Goal: Information Seeking & Learning: Learn about a topic

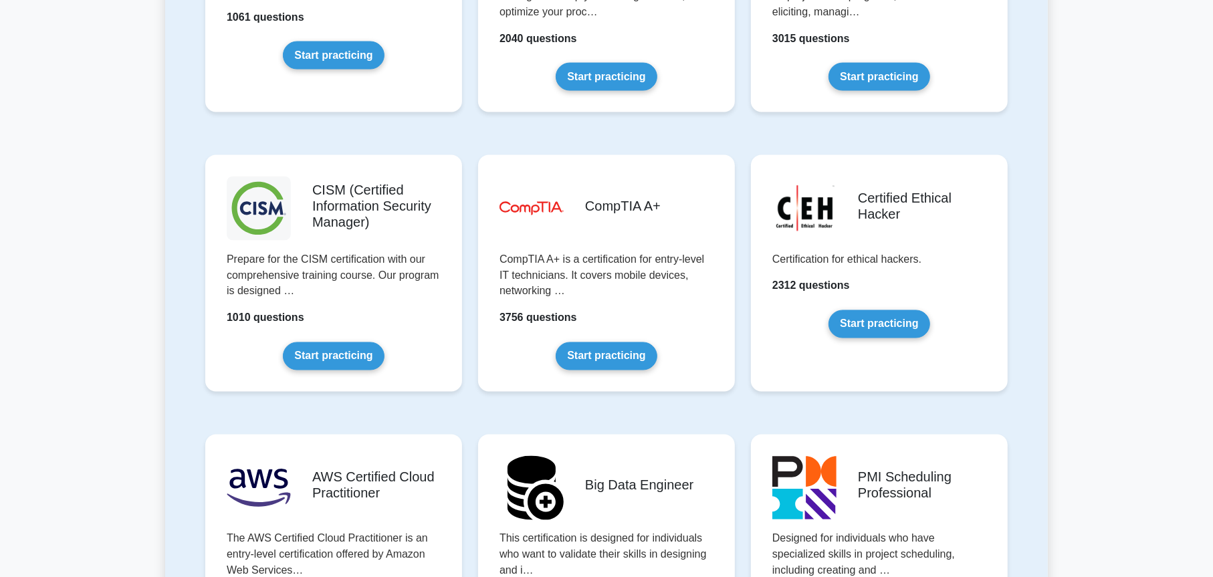
scroll to position [1805, 0]
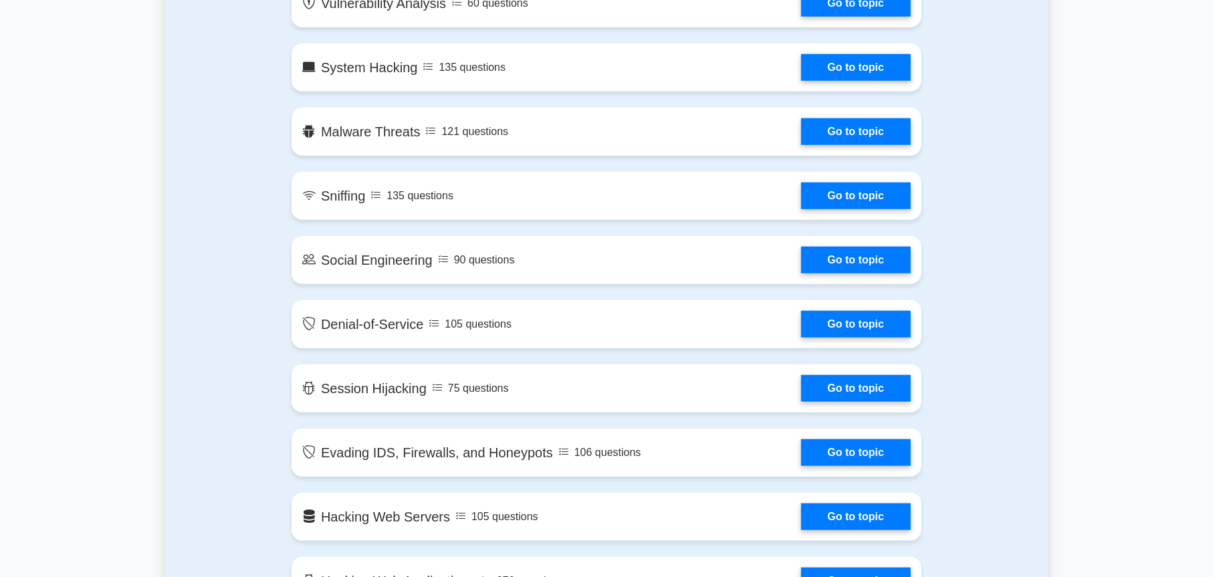
scroll to position [669, 0]
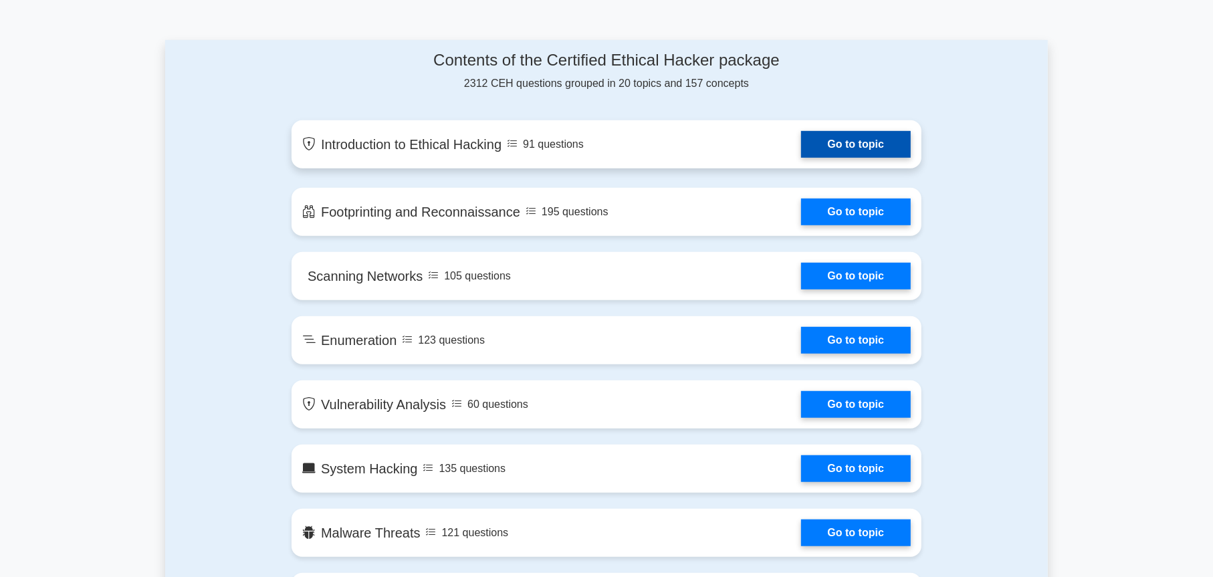
click at [848, 143] on link "Go to topic" at bounding box center [856, 144] width 110 height 27
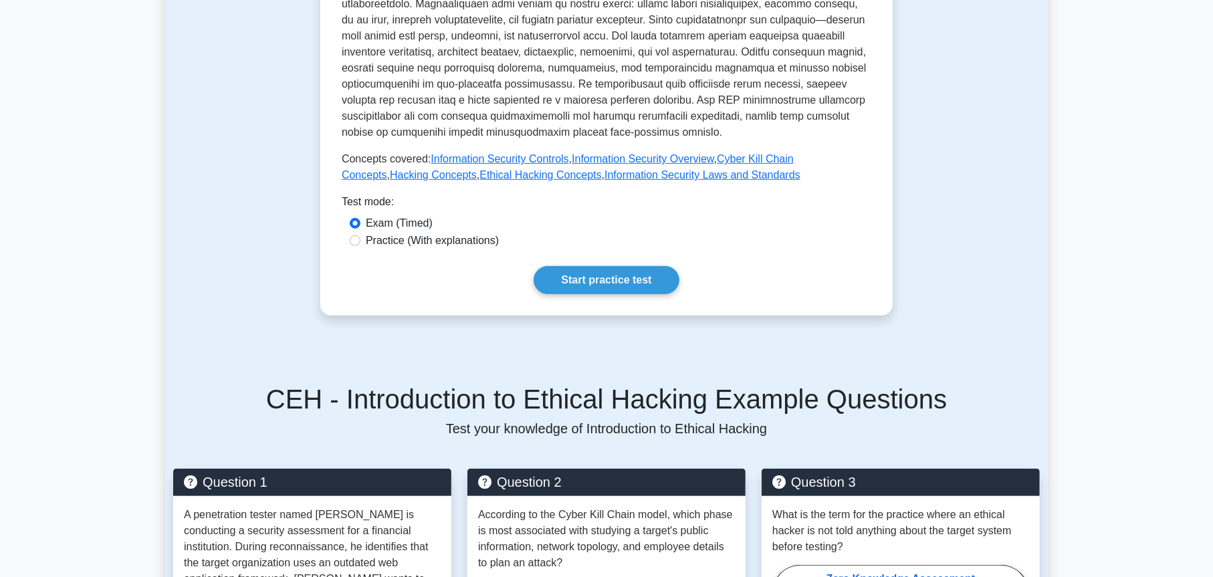
scroll to position [602, 0]
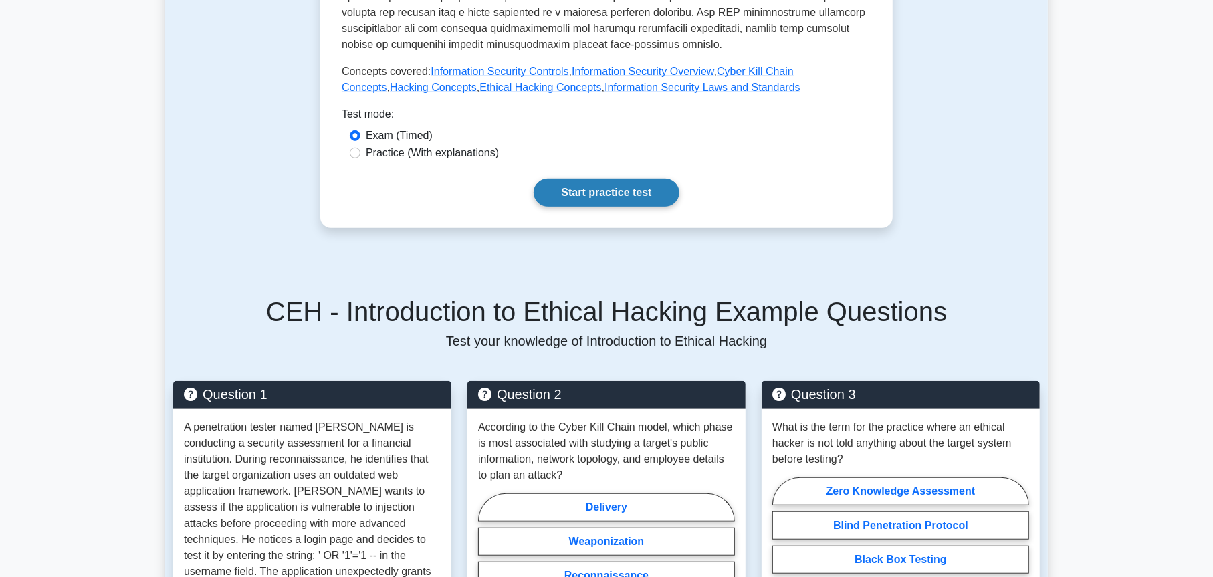
click at [647, 180] on link "Start practice test" at bounding box center [606, 193] width 145 height 28
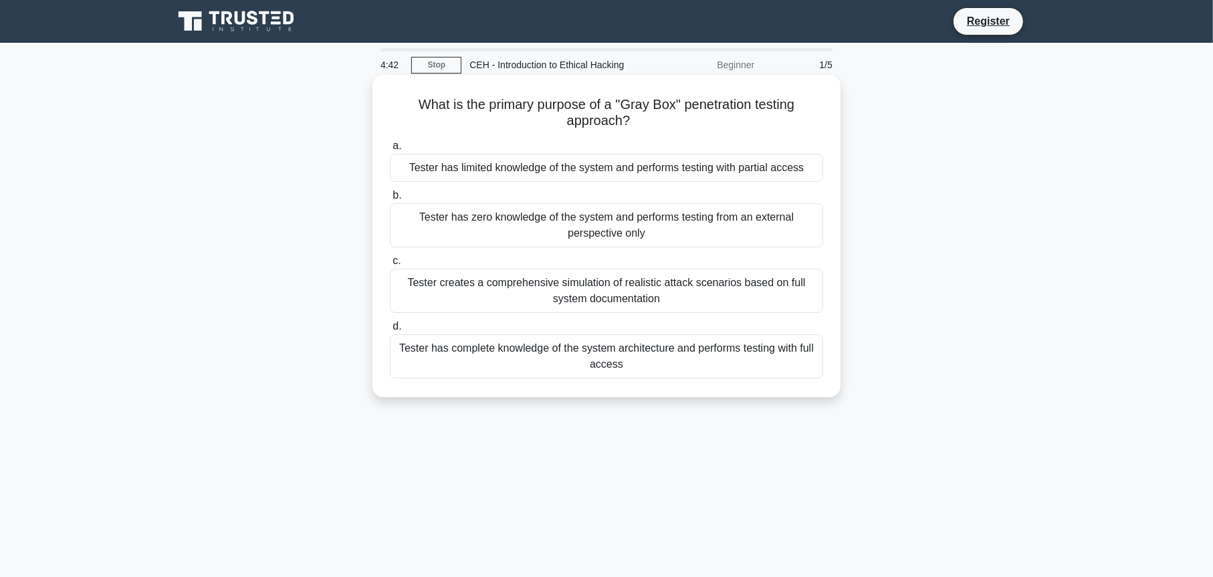
click at [661, 287] on div "Tester creates a comprehensive simulation of realistic attack scenarios based o…" at bounding box center [606, 291] width 433 height 44
click at [390, 265] on input "c. Tester creates a comprehensive simulation of realistic attack scenarios base…" at bounding box center [390, 261] width 0 height 9
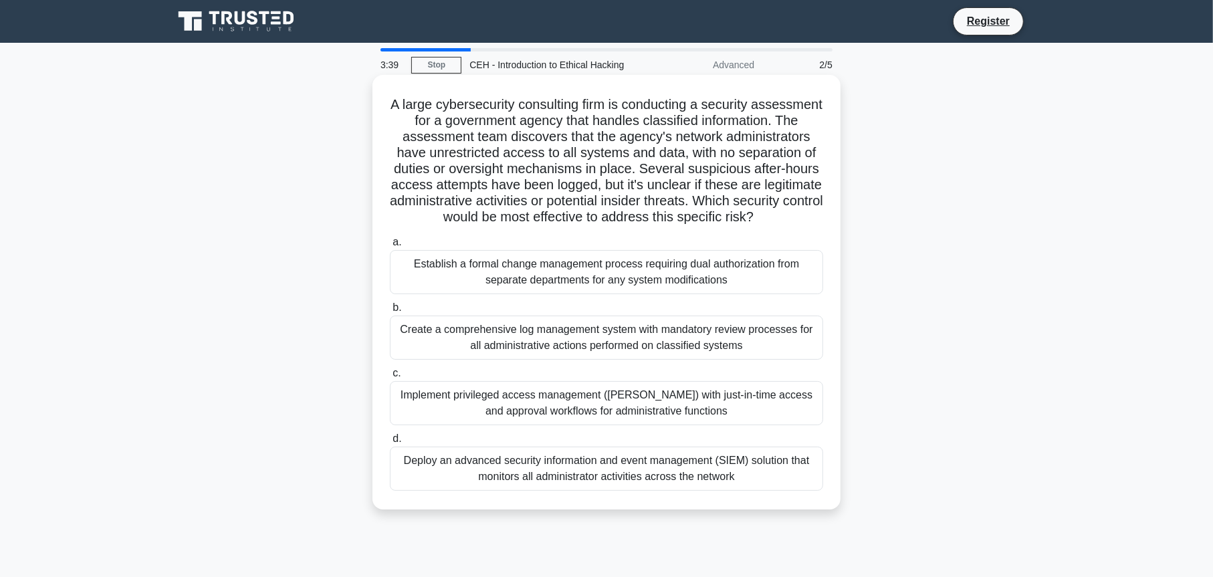
click at [745, 294] on div "Establish a formal change management process requiring dual authorization from …" at bounding box center [606, 272] width 433 height 44
click at [390, 247] on input "a. Establish a formal change management process requiring dual authorization fr…" at bounding box center [390, 242] width 0 height 9
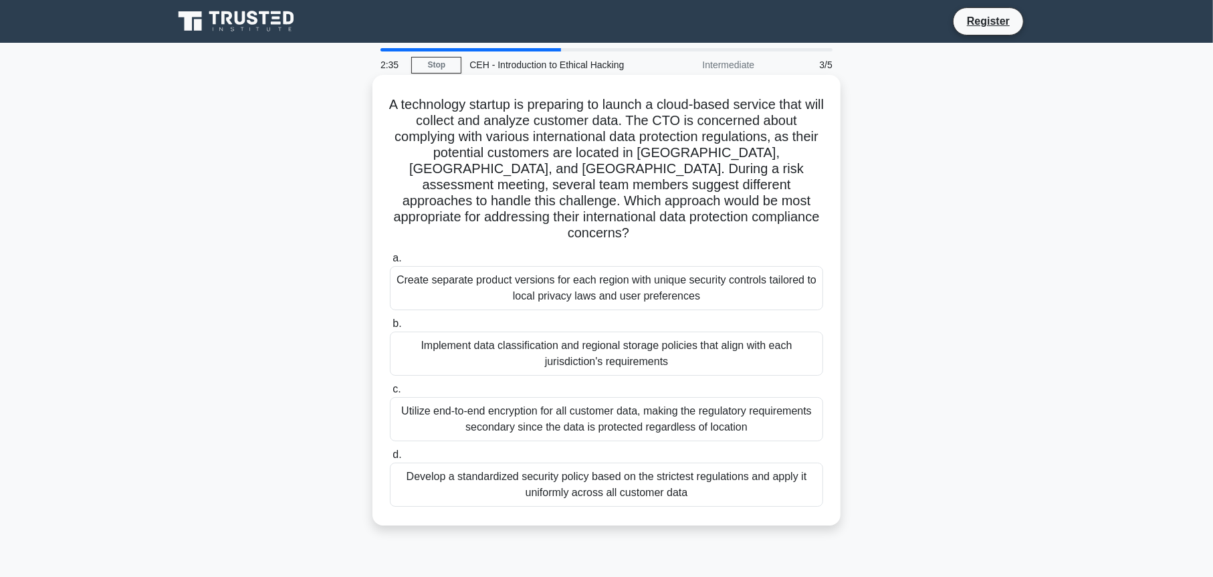
click at [755, 287] on div "Create separate product versions for each region with unique security controls …" at bounding box center [606, 288] width 433 height 44
click at [390, 263] on input "a. Create separate product versions for each region with unique security contro…" at bounding box center [390, 258] width 0 height 9
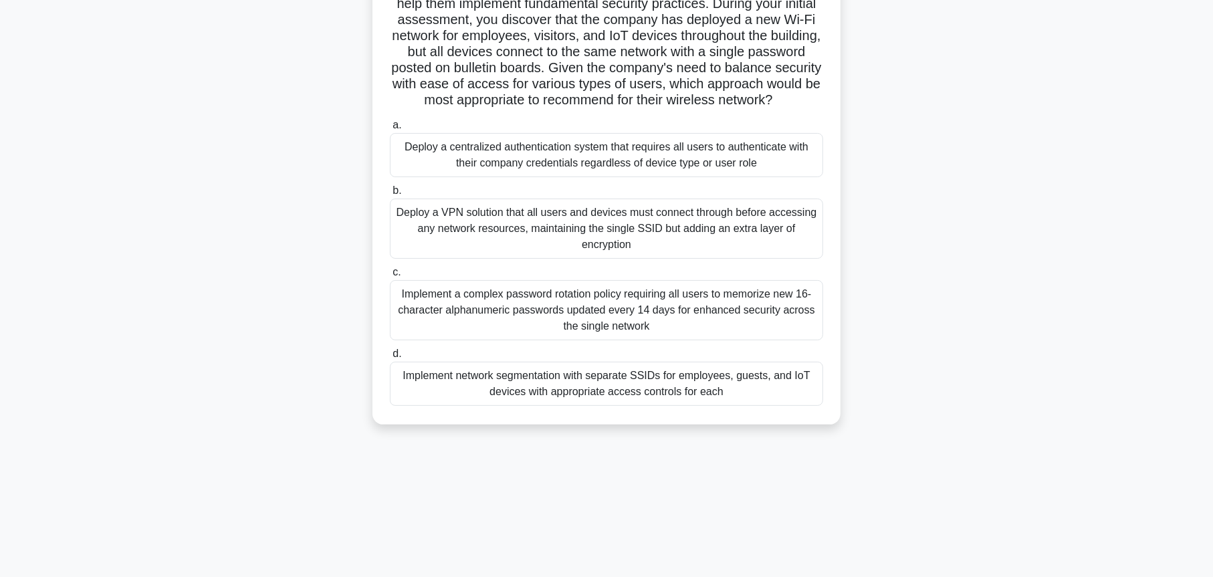
scroll to position [134, 0]
click at [530, 394] on div "Implement network segmentation with separate SSIDs for employees, guests, and I…" at bounding box center [606, 383] width 433 height 44
click at [390, 358] on input "d. Implement network segmentation with separate SSIDs for employees, guests, an…" at bounding box center [390, 353] width 0 height 9
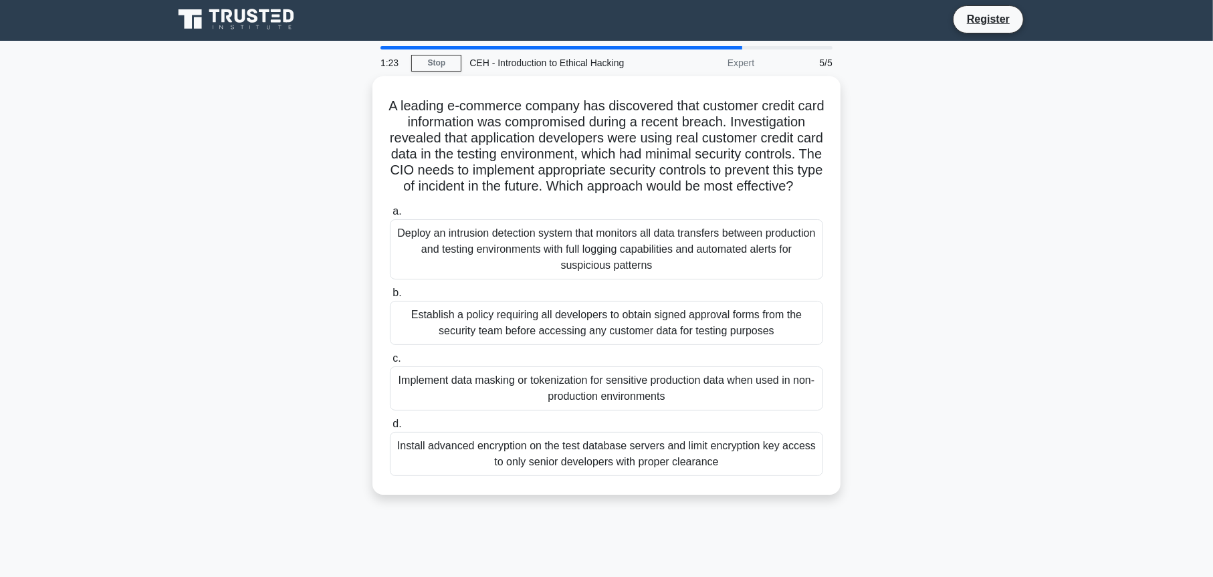
scroll to position [0, 0]
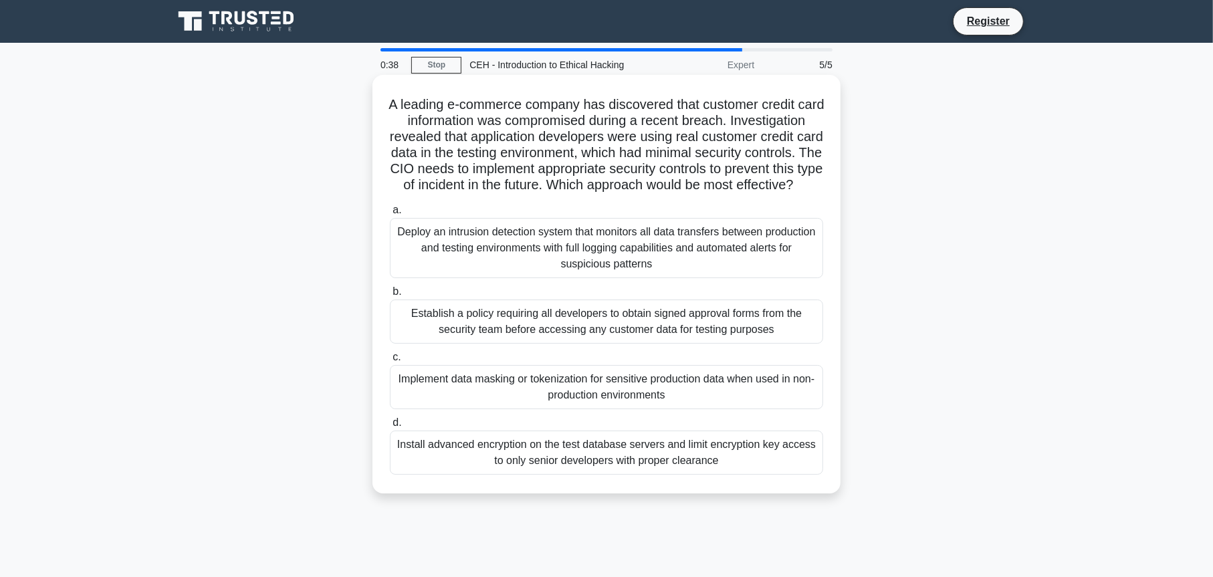
click at [654, 464] on div "Install advanced encryption on the test database servers and limit encryption k…" at bounding box center [606, 453] width 433 height 44
click at [390, 427] on input "d. Install advanced encryption on the test database servers and limit encryptio…" at bounding box center [390, 423] width 0 height 9
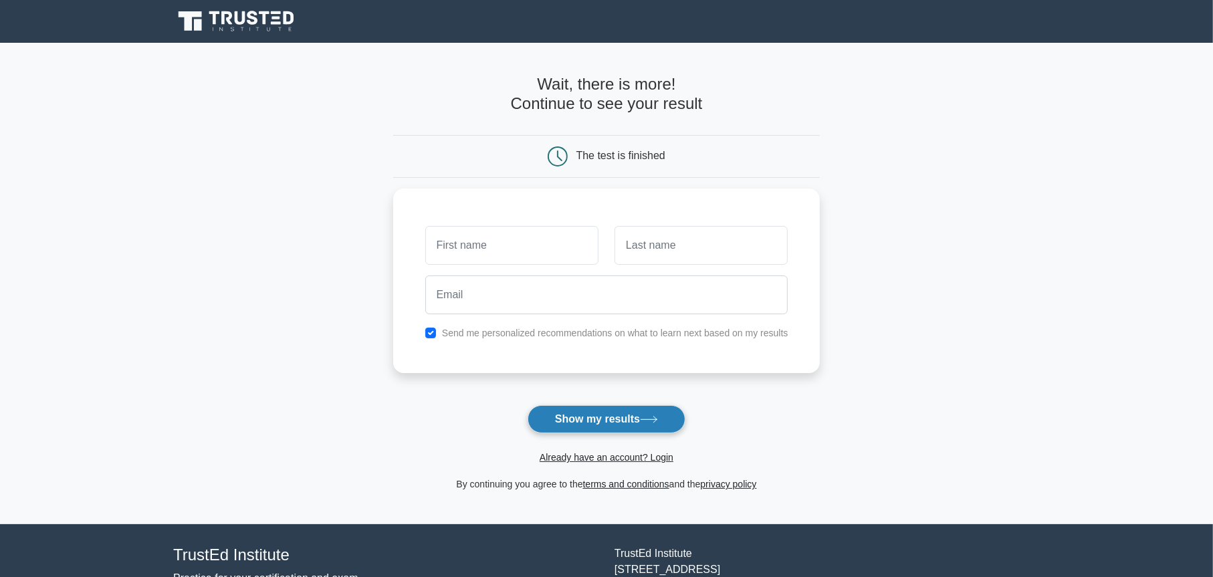
click at [652, 415] on button "Show my results" at bounding box center [607, 419] width 158 height 28
click at [490, 246] on input "text" at bounding box center [511, 242] width 173 height 39
type input "sha"
click at [659, 245] on input "text" at bounding box center [700, 242] width 173 height 39
type input "Ta"
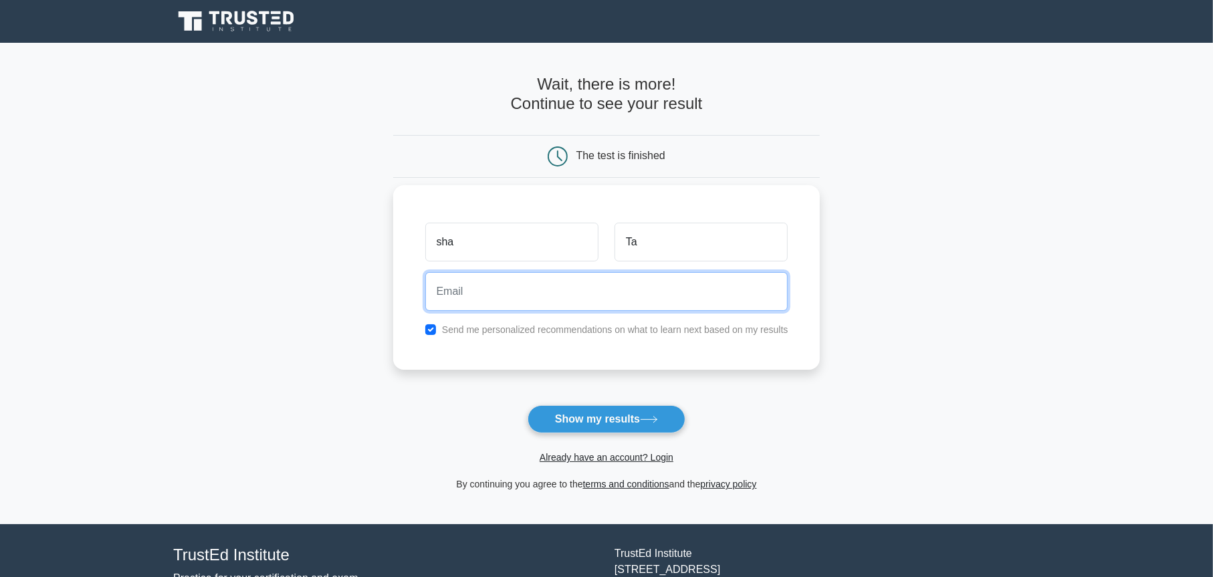
click at [556, 289] on input "email" at bounding box center [606, 291] width 363 height 39
type input "stannoo@kaldera.net"
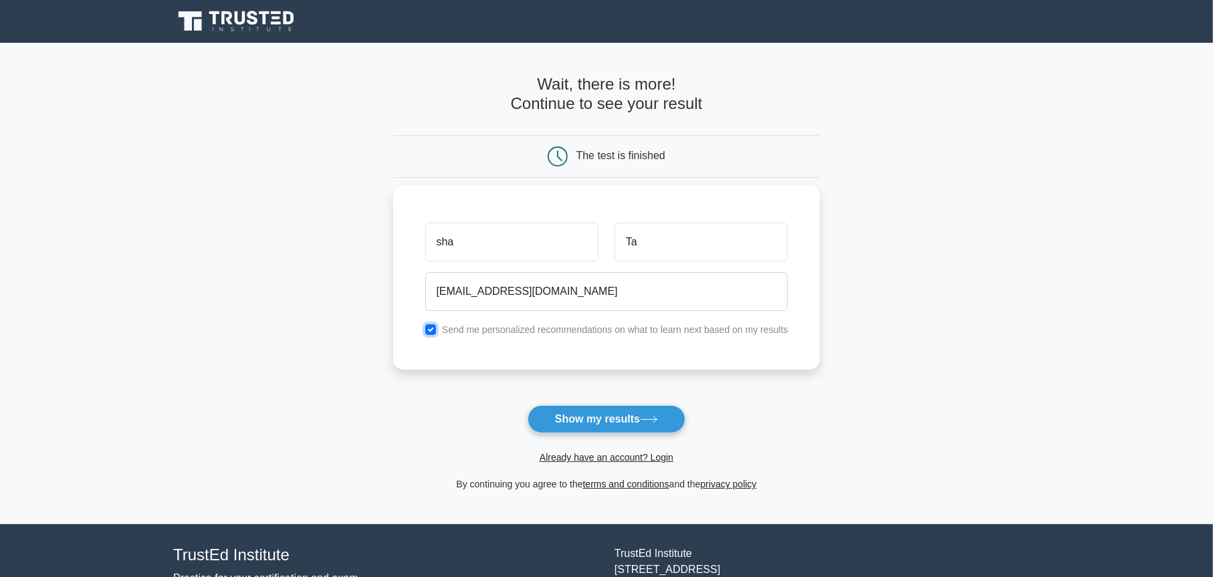
click at [433, 325] on input "checkbox" at bounding box center [430, 329] width 11 height 11
checkbox input "false"
click at [605, 406] on button "Show my results" at bounding box center [607, 419] width 158 height 28
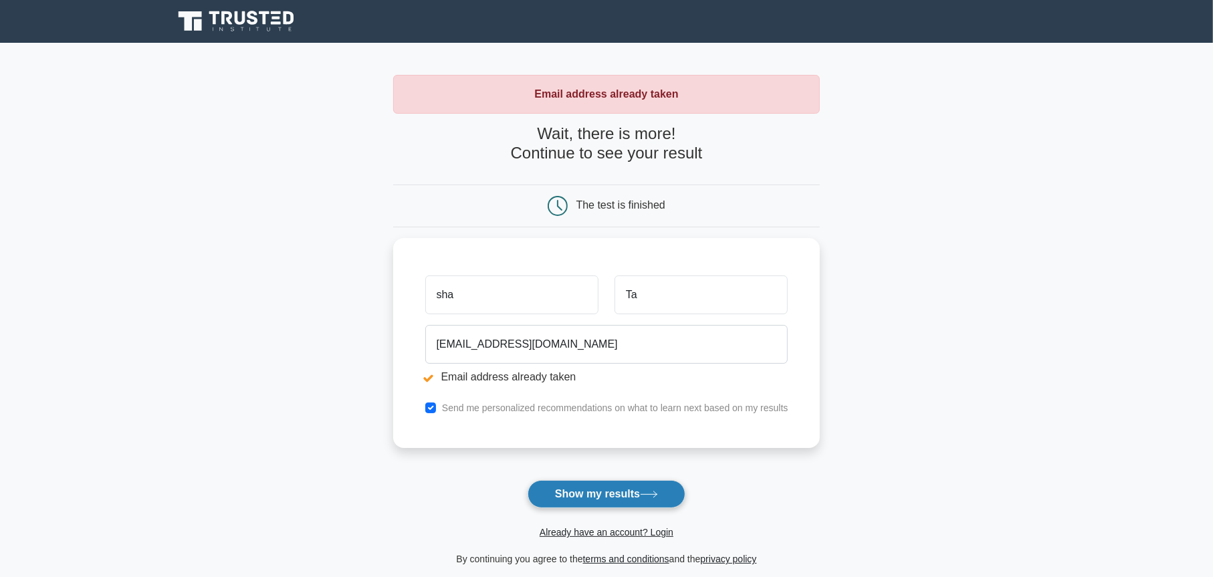
click at [606, 501] on button "Show my results" at bounding box center [607, 494] width 158 height 28
click at [609, 496] on button "Show my results" at bounding box center [607, 494] width 158 height 28
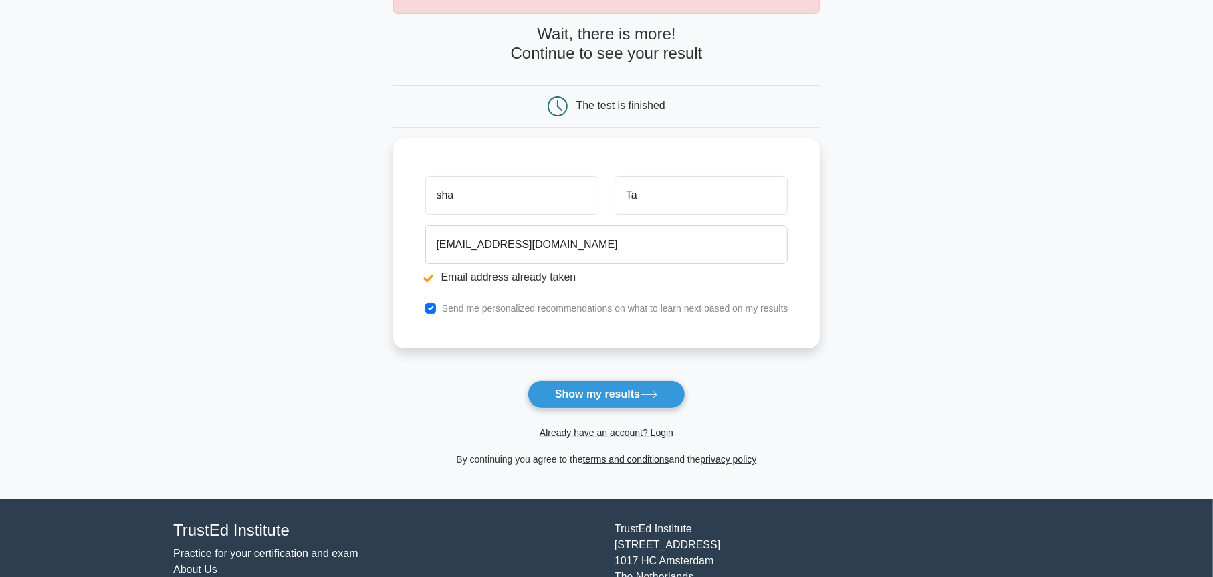
scroll to position [170, 0]
